Goal: Entertainment & Leisure: Consume media (video, audio)

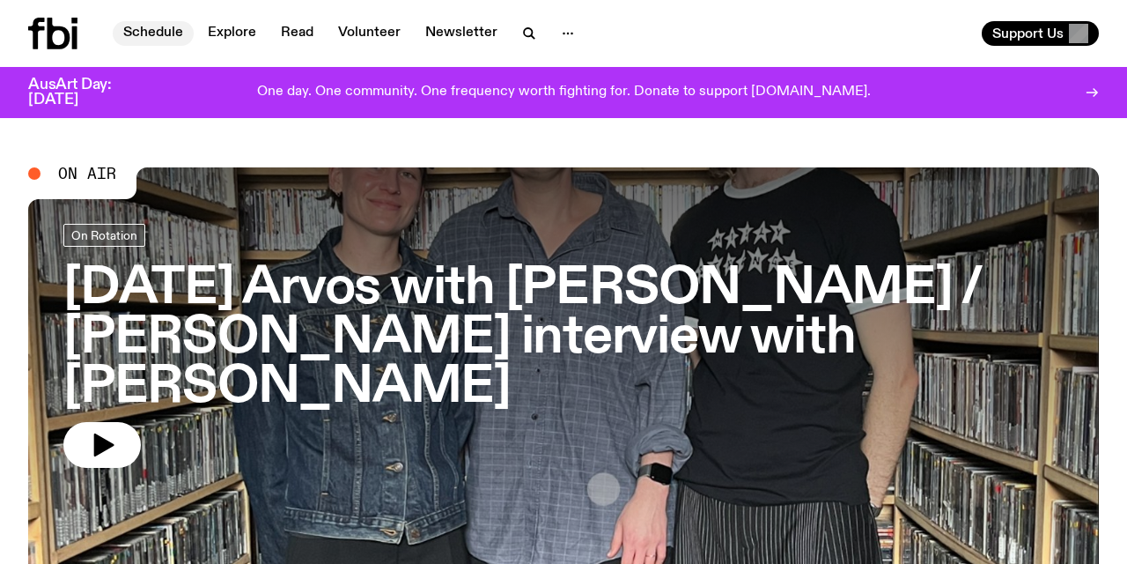
click at [157, 30] on link "Schedule" at bounding box center [153, 33] width 81 height 25
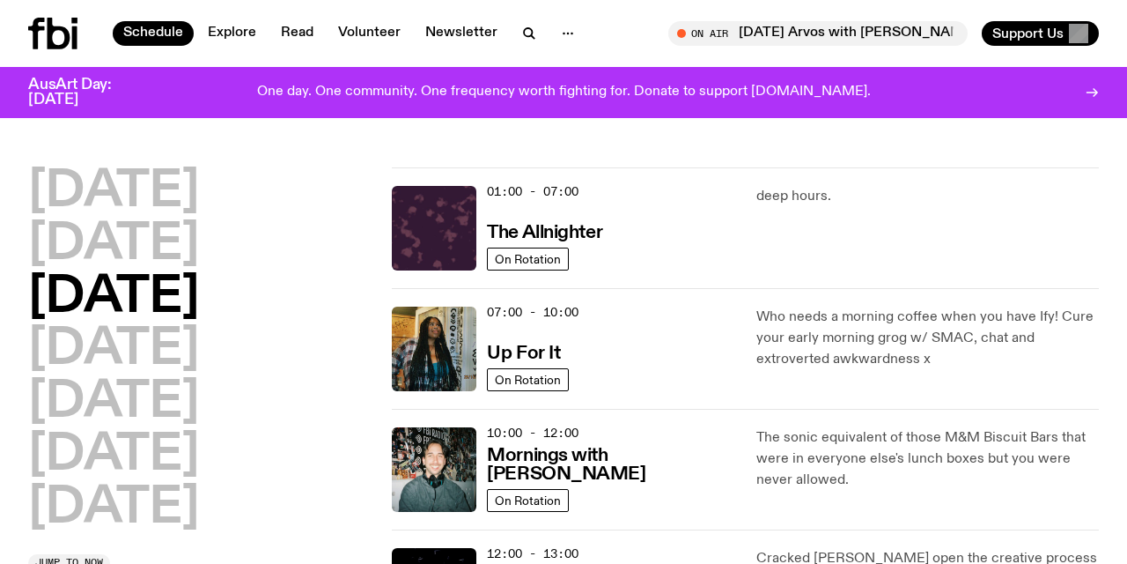
click at [341, 439] on div "[DATE] [DATE] [DATE] [DATE] [DATE] [DATE] [DATE]" at bounding box center [199, 350] width 343 height 366
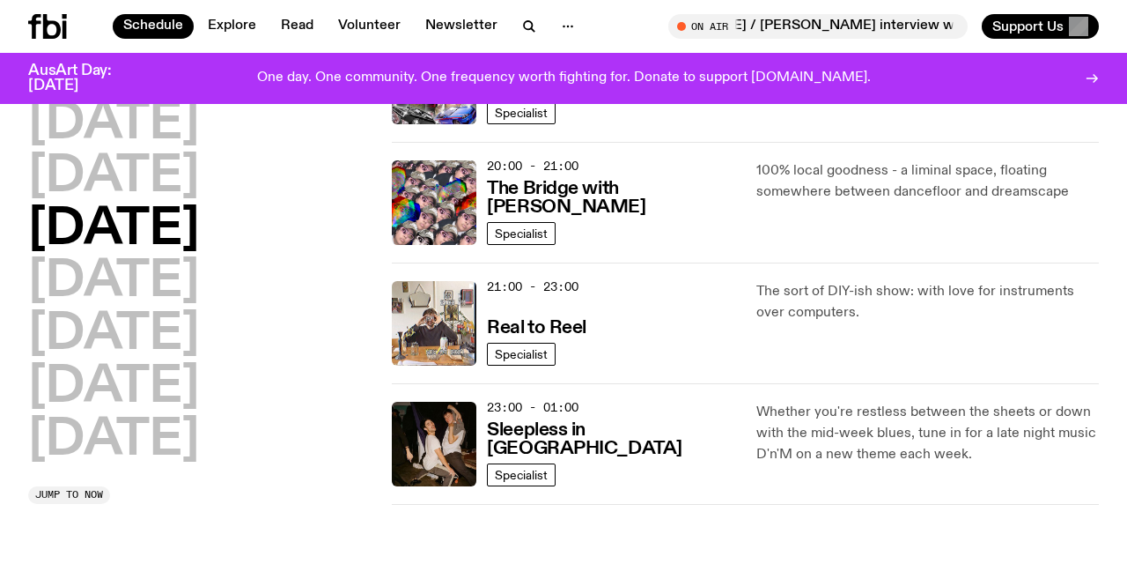
scroll to position [865, 0]
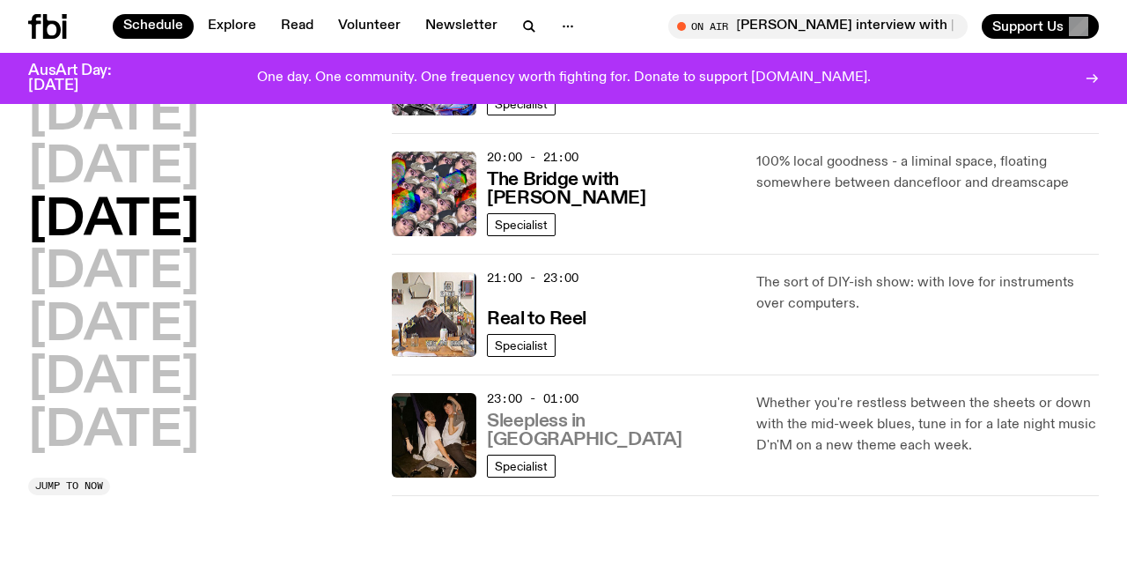
click at [600, 434] on h3 "Sleepless in [GEOGRAPHIC_DATA]" at bounding box center [610, 430] width 247 height 37
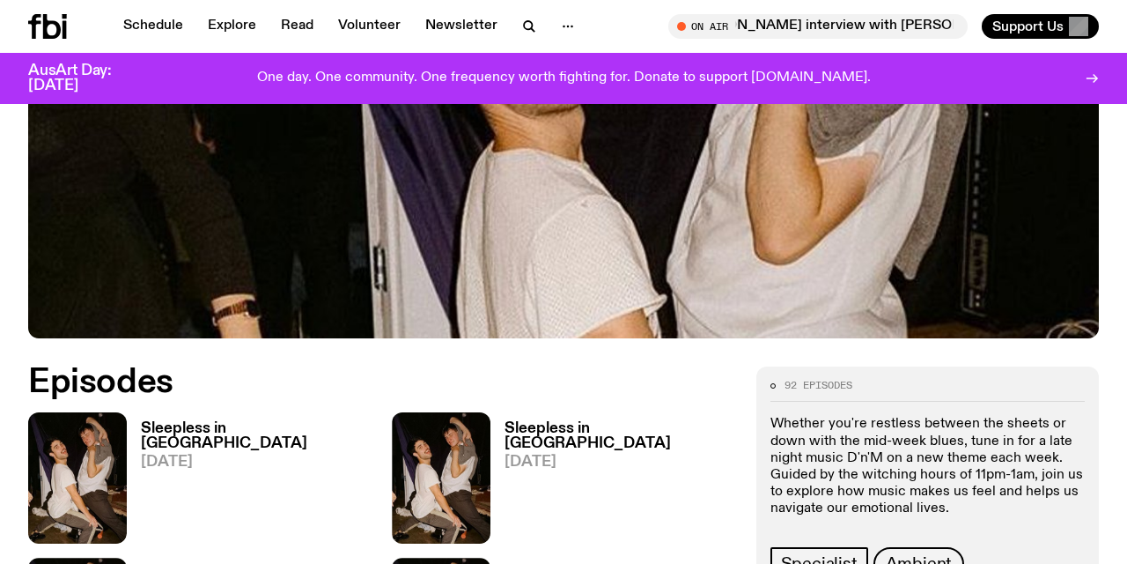
scroll to position [603, 0]
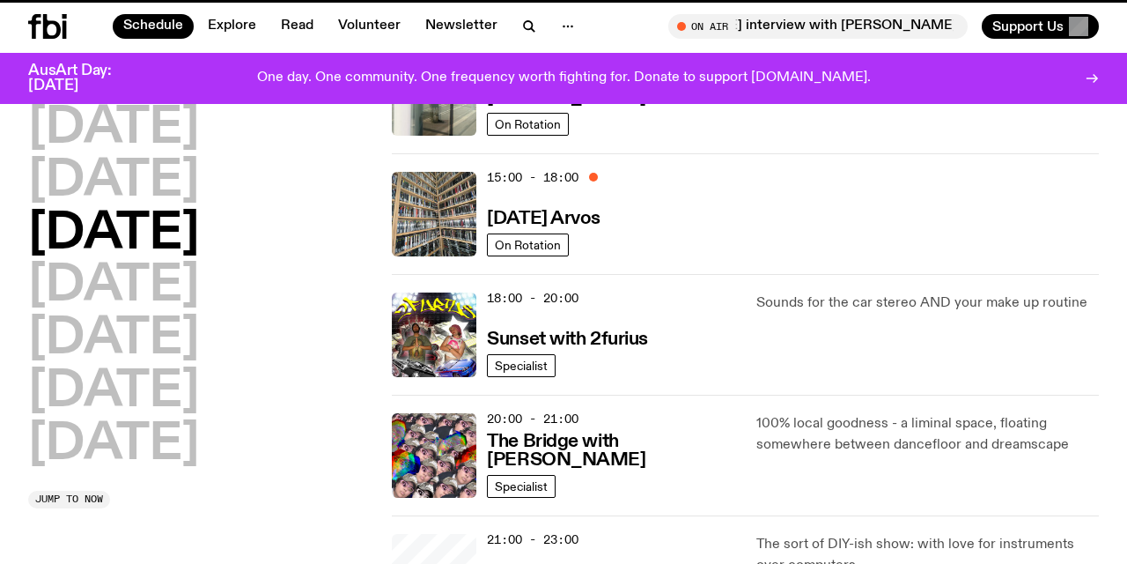
scroll to position [865, 0]
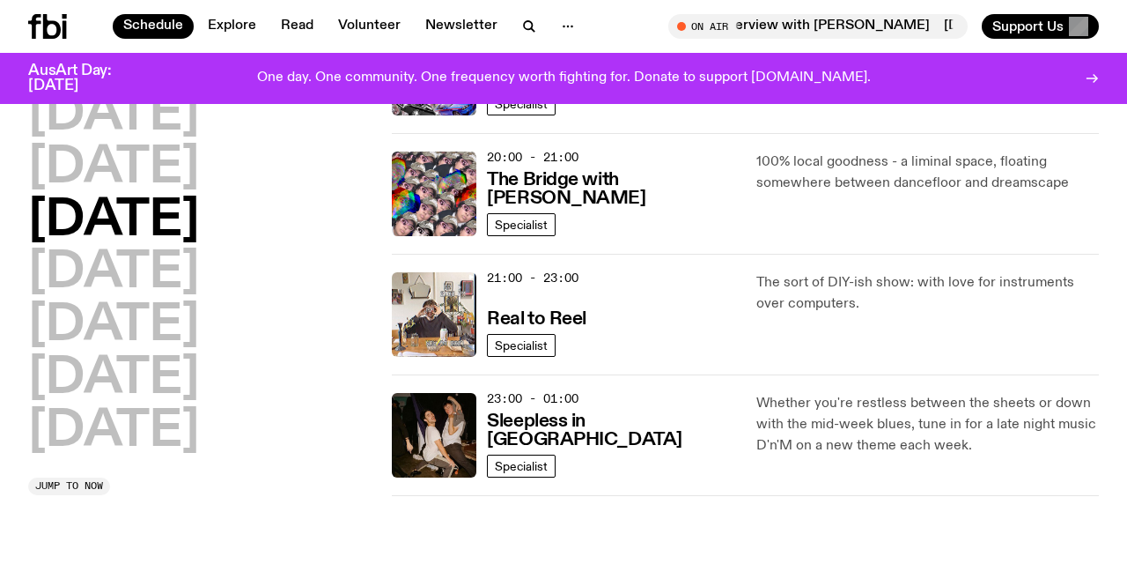
click at [362, 289] on div "[DATE] [DATE] [DATE] [DATE] [DATE] [DATE] [DATE]" at bounding box center [199, 274] width 343 height 366
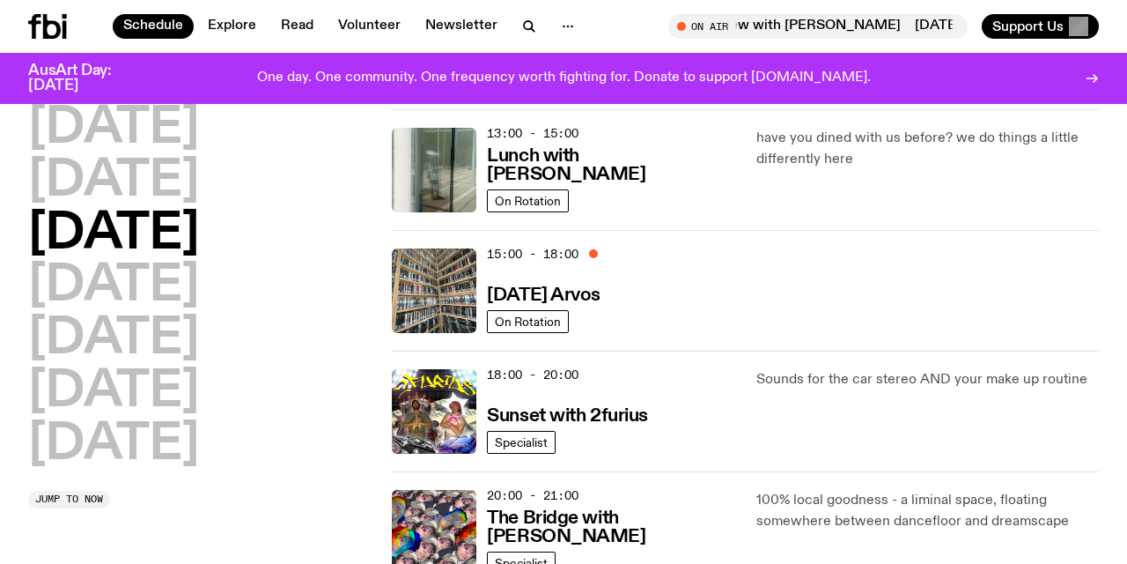
scroll to position [526, 0]
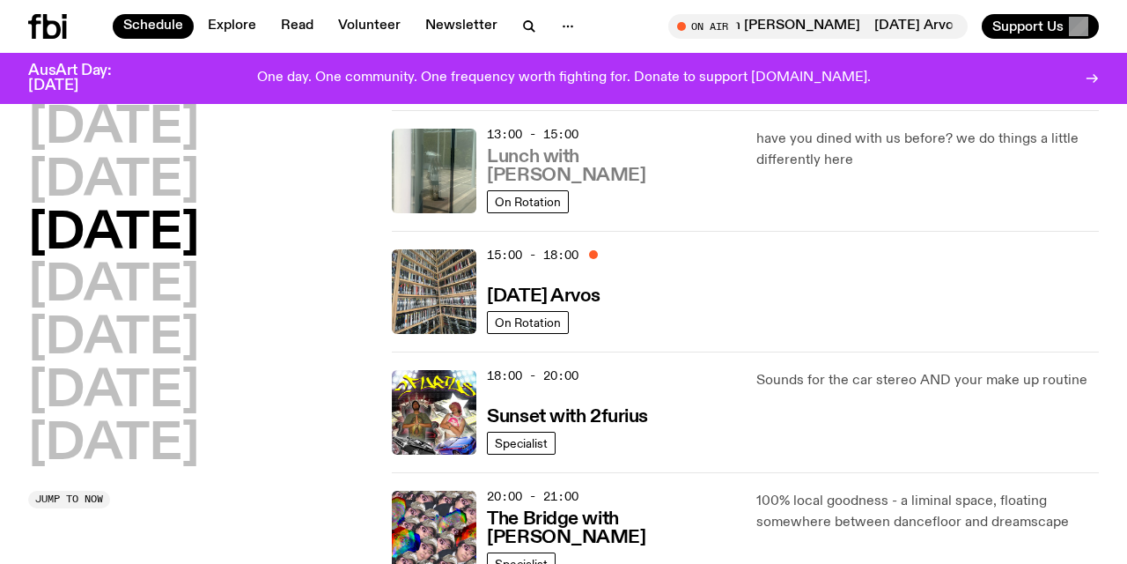
click at [574, 174] on h3 "Lunch with [PERSON_NAME]" at bounding box center [610, 166] width 247 height 37
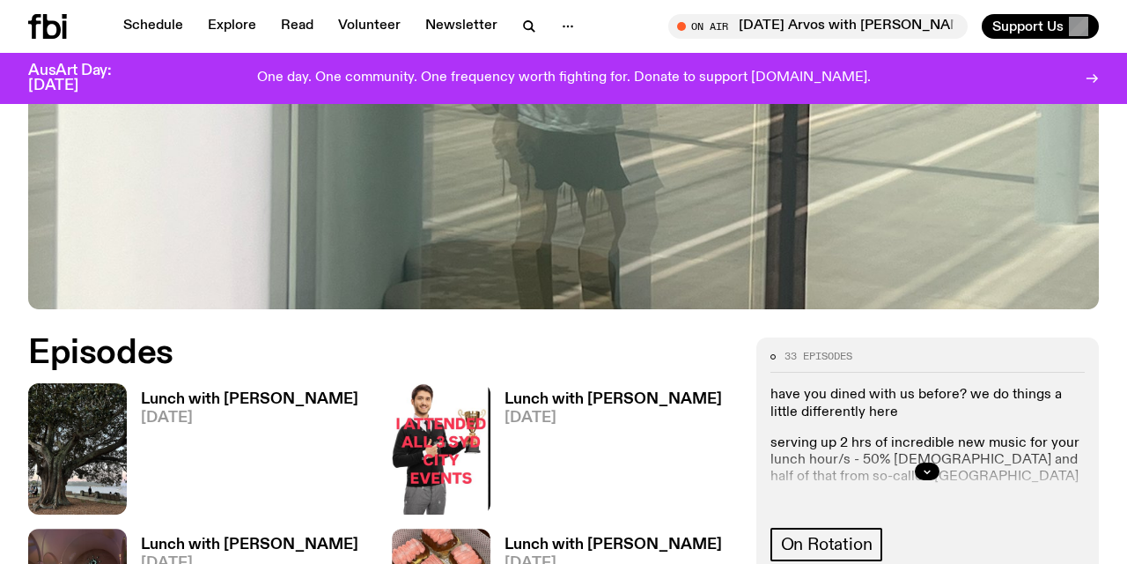
scroll to position [668, 0]
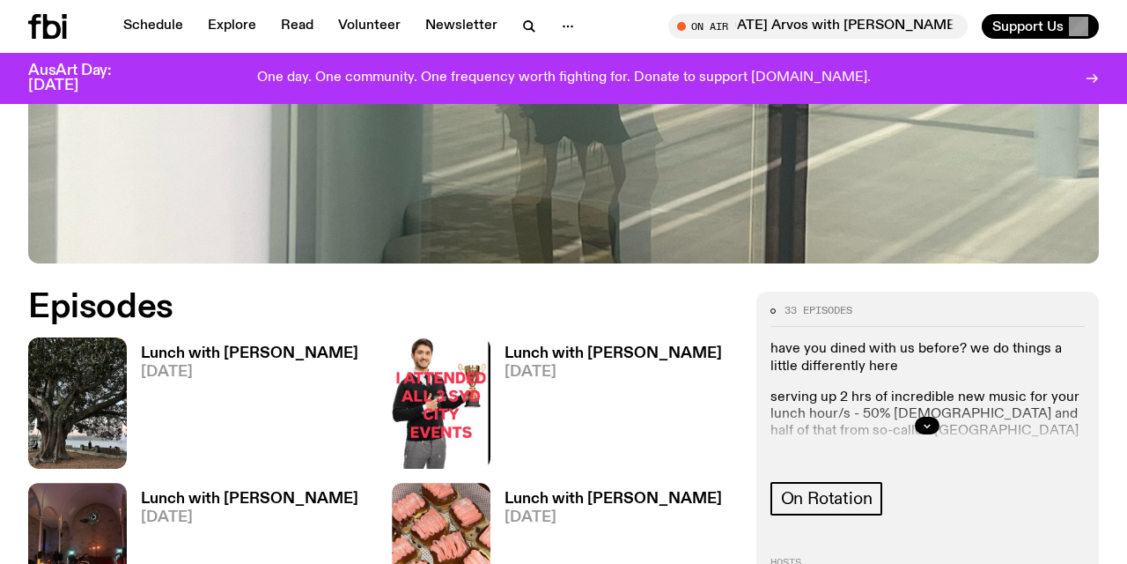
click at [226, 346] on h3 "Lunch with [PERSON_NAME]" at bounding box center [250, 353] width 218 height 15
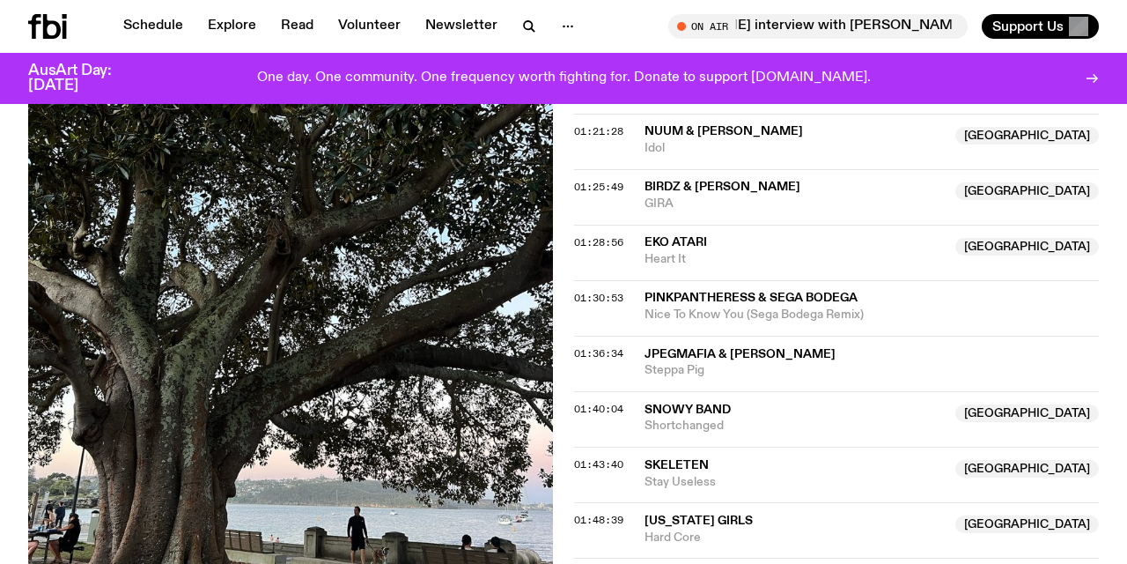
scroll to position [1795, 0]
